Goal: Understand process/instructions: Learn about a topic

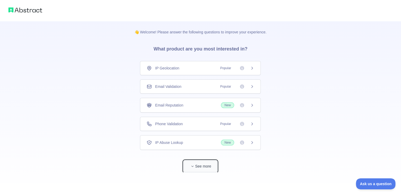
click at [197, 169] on button "See more" at bounding box center [201, 167] width 34 height 12
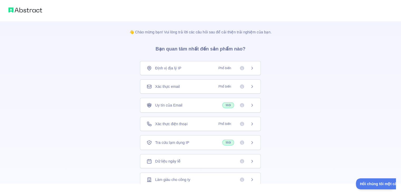
click at [204, 72] on div "Định vị địa lý IP Phổ biến" at bounding box center [200, 68] width 121 height 14
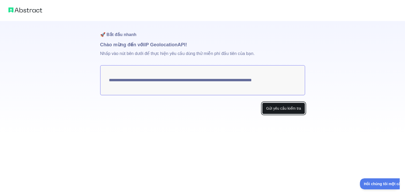
click at [272, 108] on font "Gửi yêu cầu kiểm tra" at bounding box center [283, 109] width 35 height 4
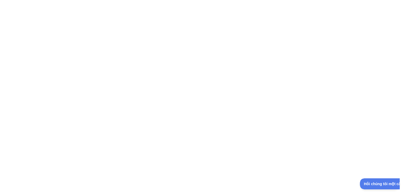
click at [341, 38] on div at bounding box center [202, 96] width 405 height 192
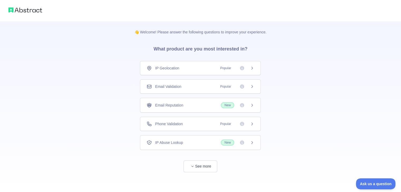
click at [210, 85] on div "Email Validation Popular" at bounding box center [201, 86] width 108 height 5
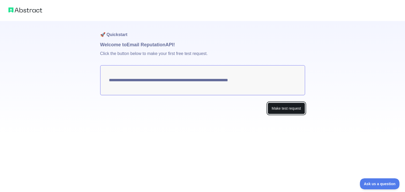
click at [280, 110] on button "Make test request" at bounding box center [286, 109] width 37 height 12
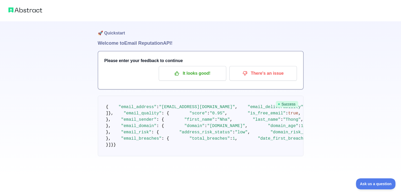
scroll to position [3, 0]
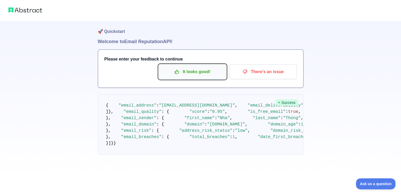
click at [217, 73] on p "It looks good!" at bounding box center [193, 72] width 60 height 9
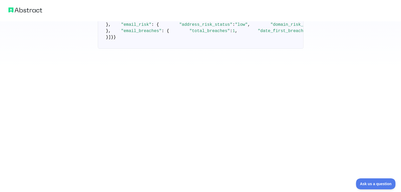
scroll to position [335, 0]
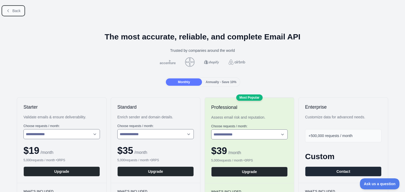
click at [16, 12] on span "Back" at bounding box center [16, 11] width 8 height 4
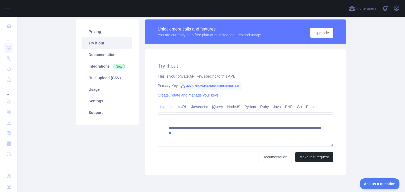
scroll to position [42, 0]
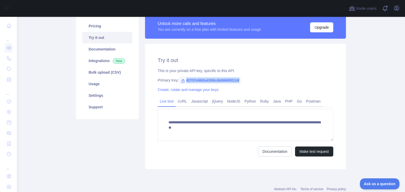
drag, startPoint x: 184, startPoint y: 80, endPoint x: 239, endPoint y: 82, distance: 55.1
click at [239, 82] on span "427f37e5693a435f8cd8d9949f5f114f" at bounding box center [210, 81] width 63 height 8
copy span "427f37e5693a435f8cd8d9949f5f114f"
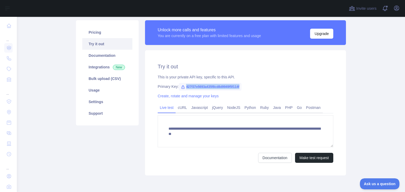
scroll to position [35, 0]
